Goal: Navigation & Orientation: Find specific page/section

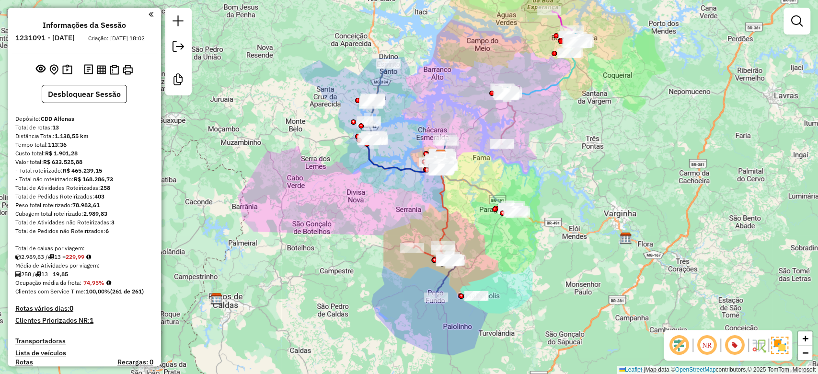
scroll to position [798, 0]
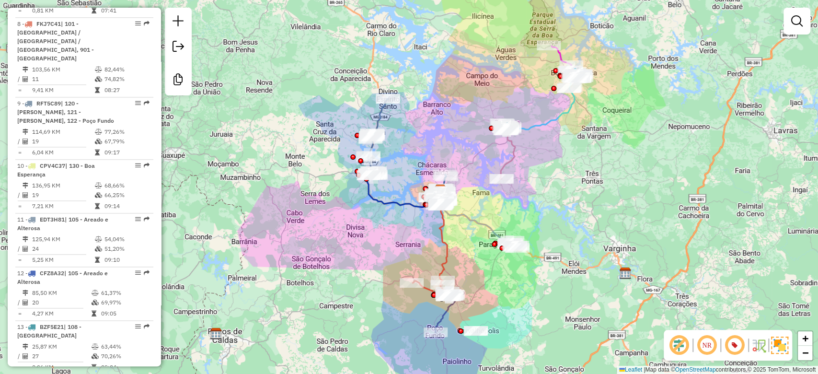
drag, startPoint x: 417, startPoint y: 115, endPoint x: 417, endPoint y: 122, distance: 6.7
click at [417, 122] on div "Janela de atendimento Grade de atendimento Capacidade Transportadoras Veículos …" at bounding box center [409, 187] width 818 height 374
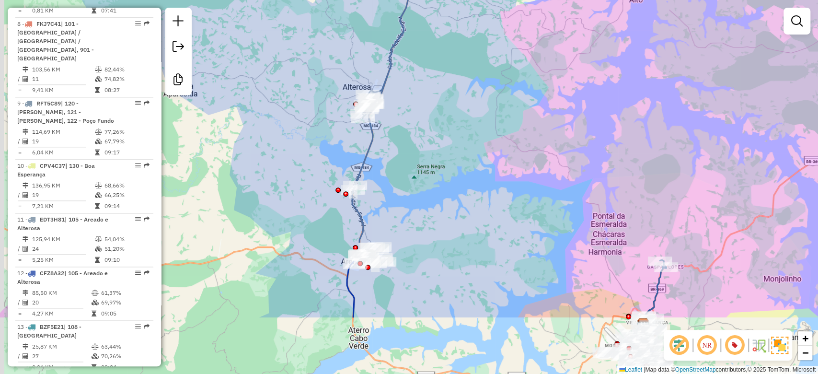
drag, startPoint x: 393, startPoint y: 276, endPoint x: 462, endPoint y: 155, distance: 139.7
click at [462, 155] on div "Janela de atendimento Grade de atendimento Capacidade Transportadoras Veículos …" at bounding box center [409, 187] width 818 height 374
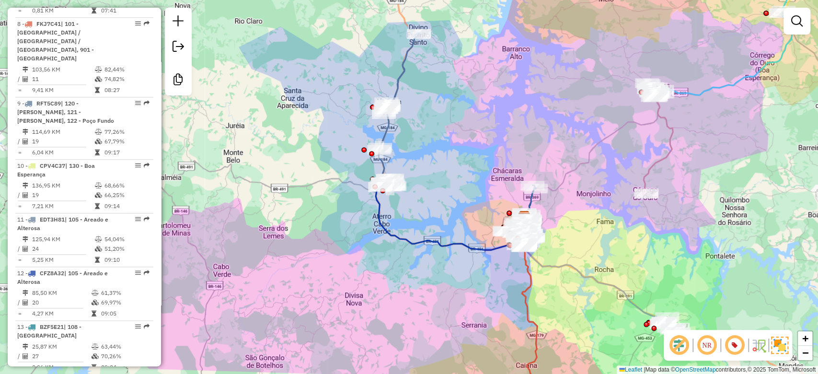
drag, startPoint x: 441, startPoint y: 197, endPoint x: 435, endPoint y: 169, distance: 28.9
click at [435, 169] on div "Janela de atendimento Grade de atendimento Capacidade Transportadoras Veículos …" at bounding box center [409, 187] width 818 height 374
drag, startPoint x: 551, startPoint y: 81, endPoint x: 493, endPoint y: 63, distance: 60.2
click at [495, 64] on div "Janela de atendimento Grade de atendimento Capacidade Transportadoras Veículos …" at bounding box center [409, 187] width 818 height 374
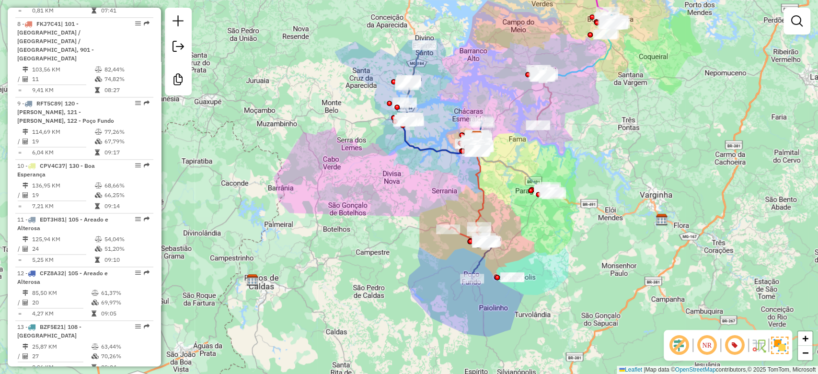
drag, startPoint x: 606, startPoint y: 104, endPoint x: 613, endPoint y: 55, distance: 50.3
click at [600, 116] on div "Janela de atendimento Grade de atendimento Capacidade Transportadoras Veículos …" at bounding box center [409, 187] width 818 height 374
